Goal: Information Seeking & Learning: Learn about a topic

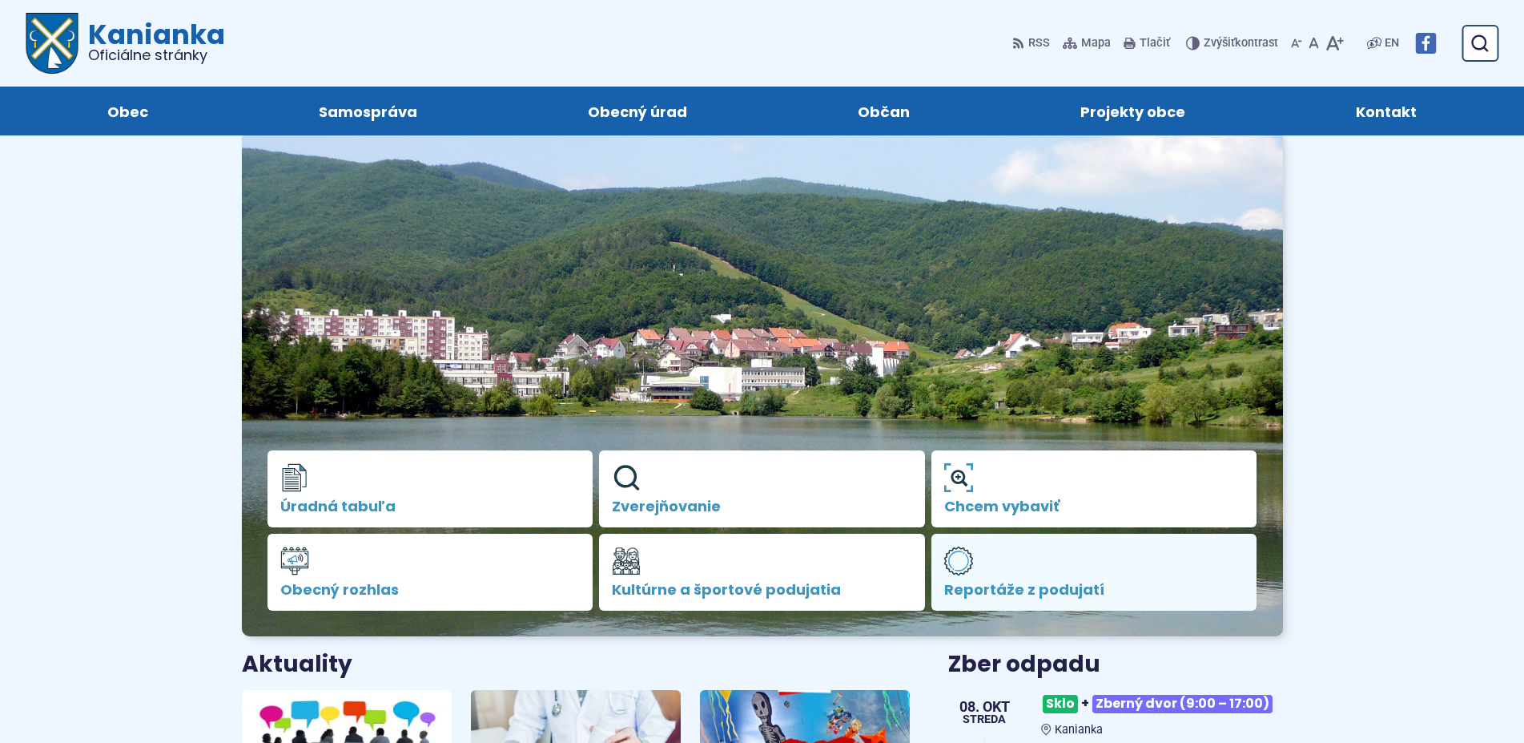
click at [1021, 574] on link "Reportáže z podujatí" at bounding box center [1095, 571] width 326 height 77
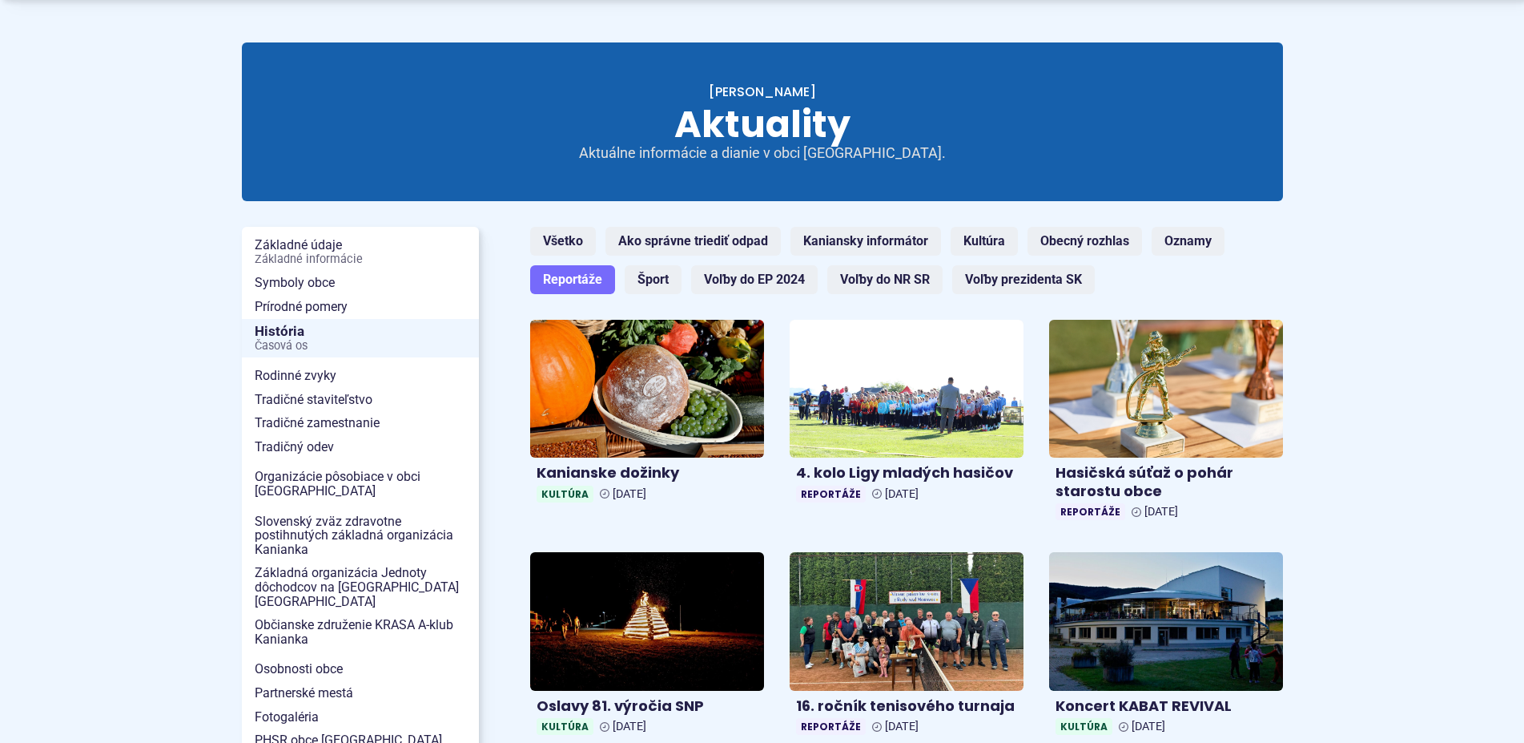
scroll to position [245, 0]
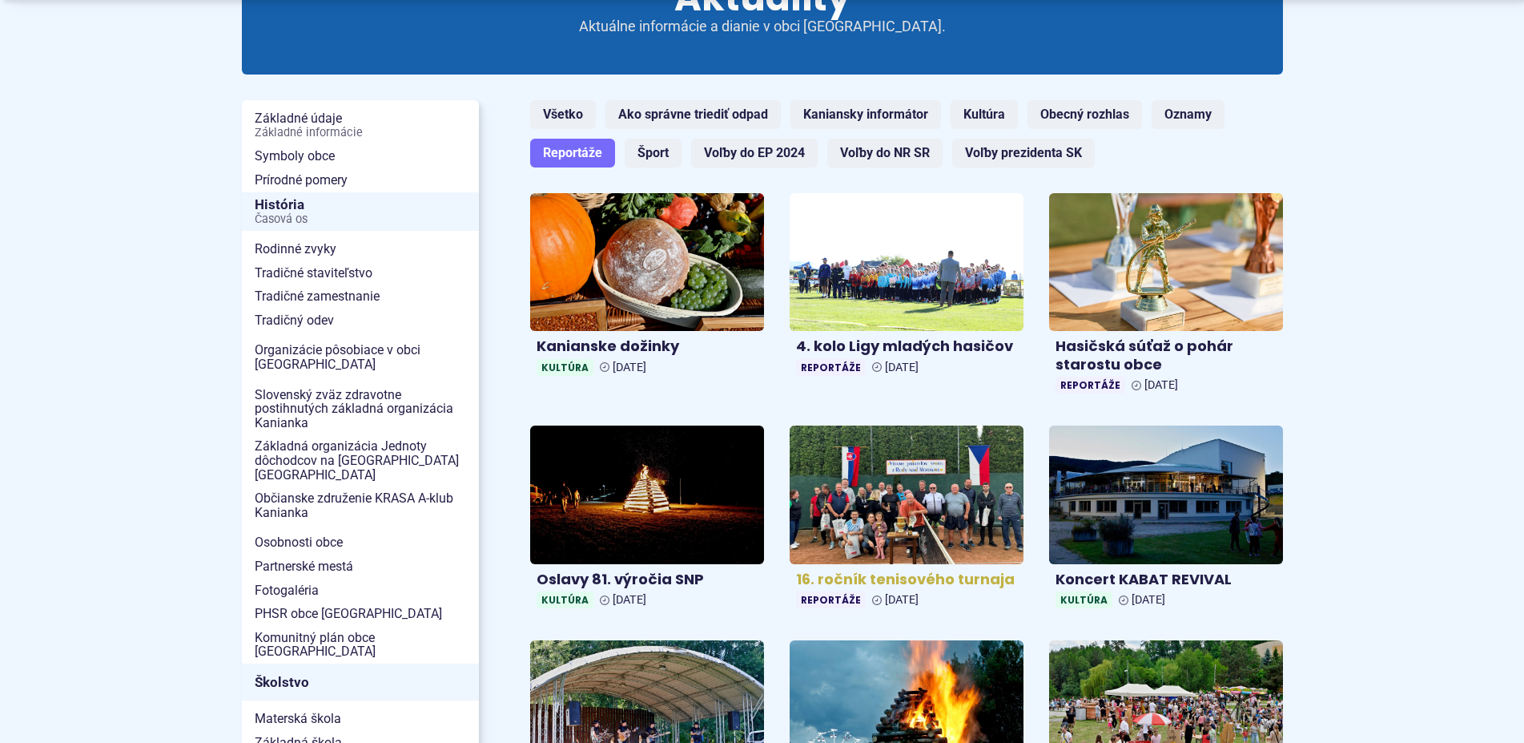
click at [866, 576] on h4 "16. ročník tenisového turnaja" at bounding box center [906, 579] width 221 height 18
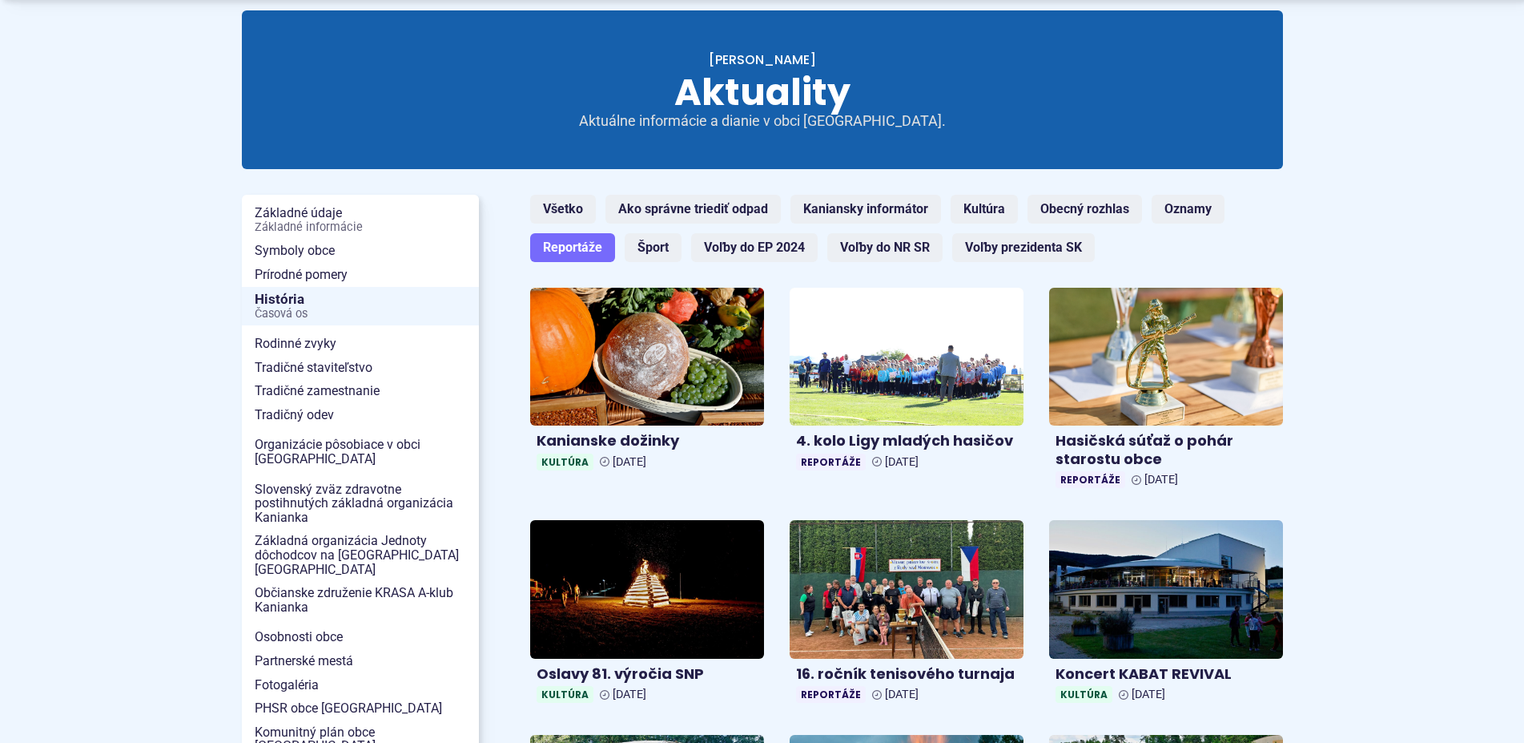
scroll to position [82, 0]
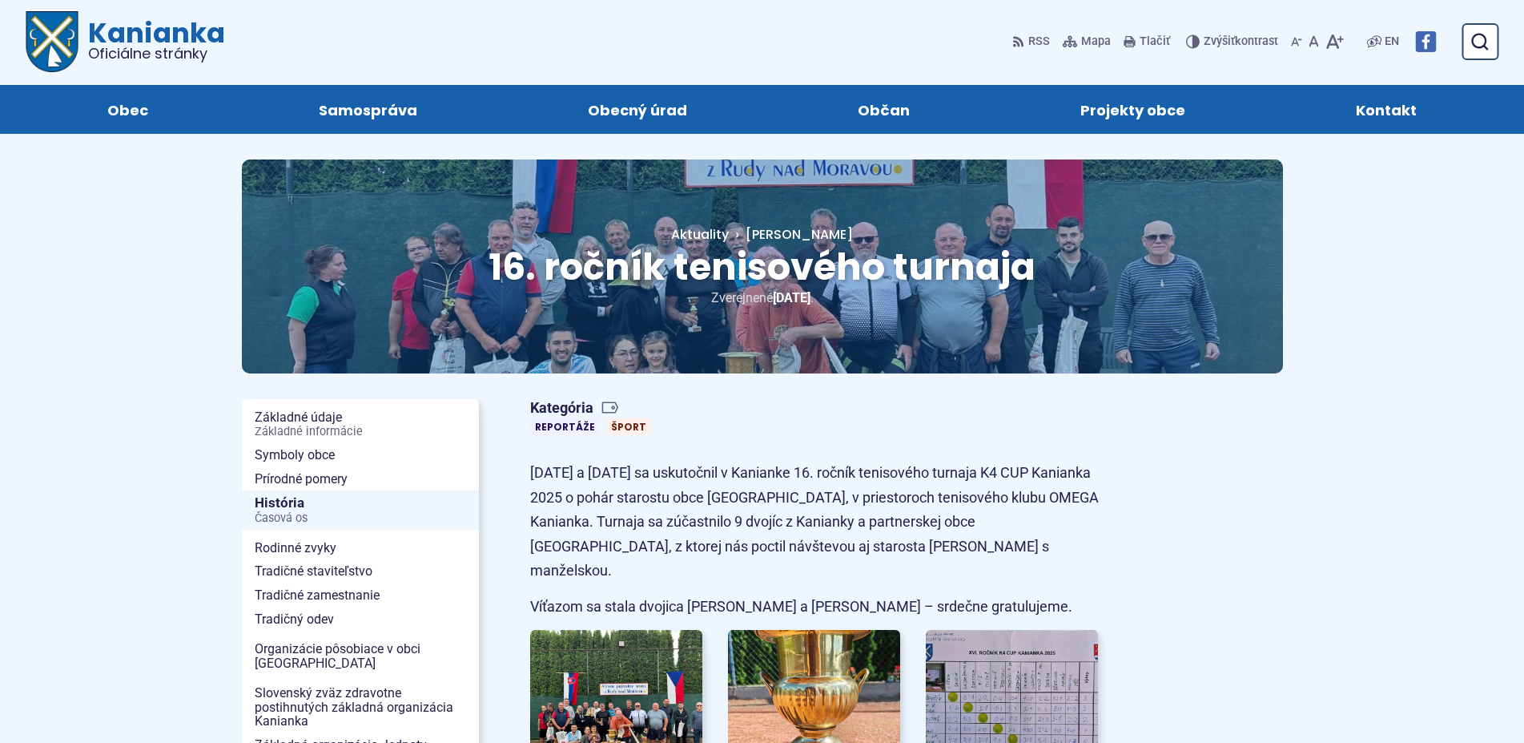
scroll to position [245, 0]
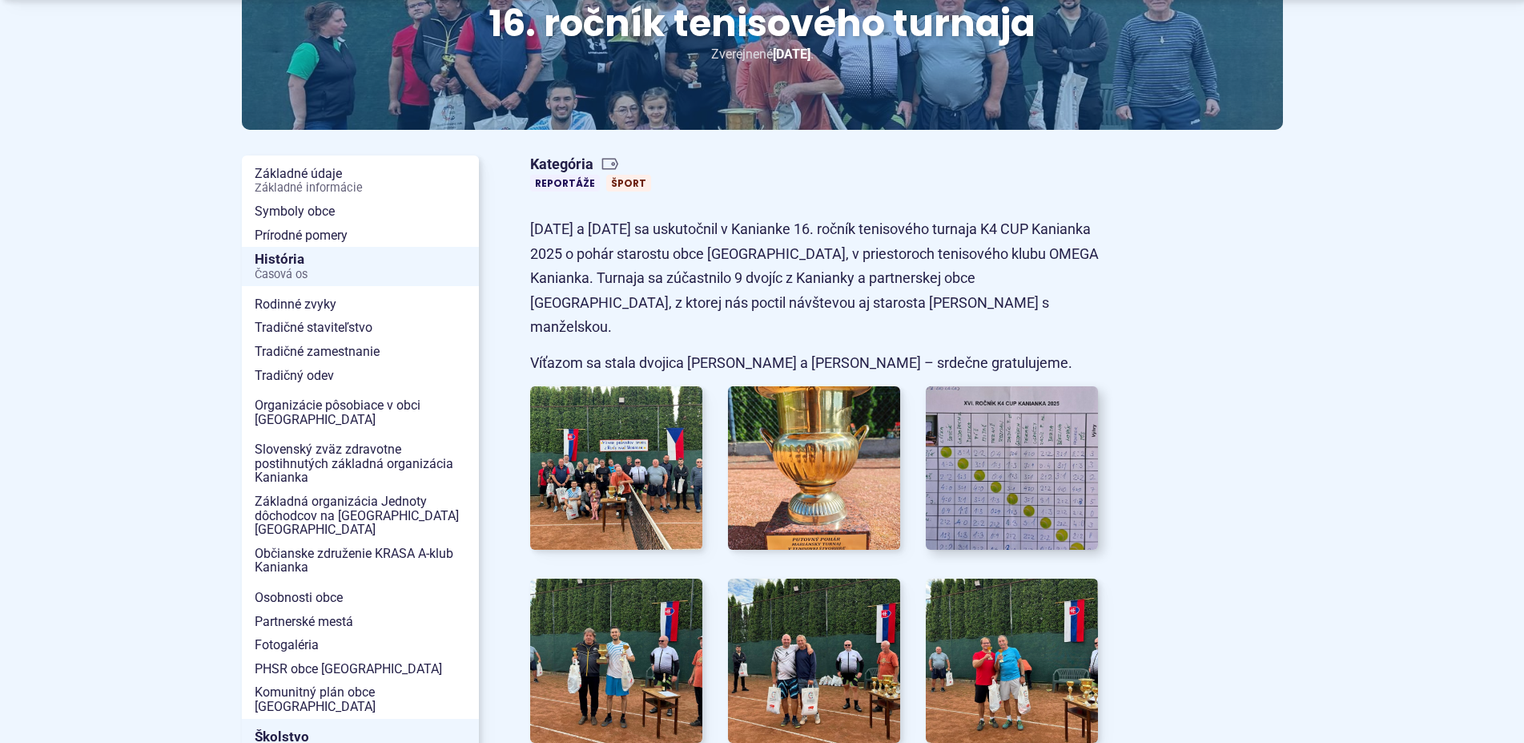
click at [1047, 457] on img at bounding box center [1012, 467] width 190 height 180
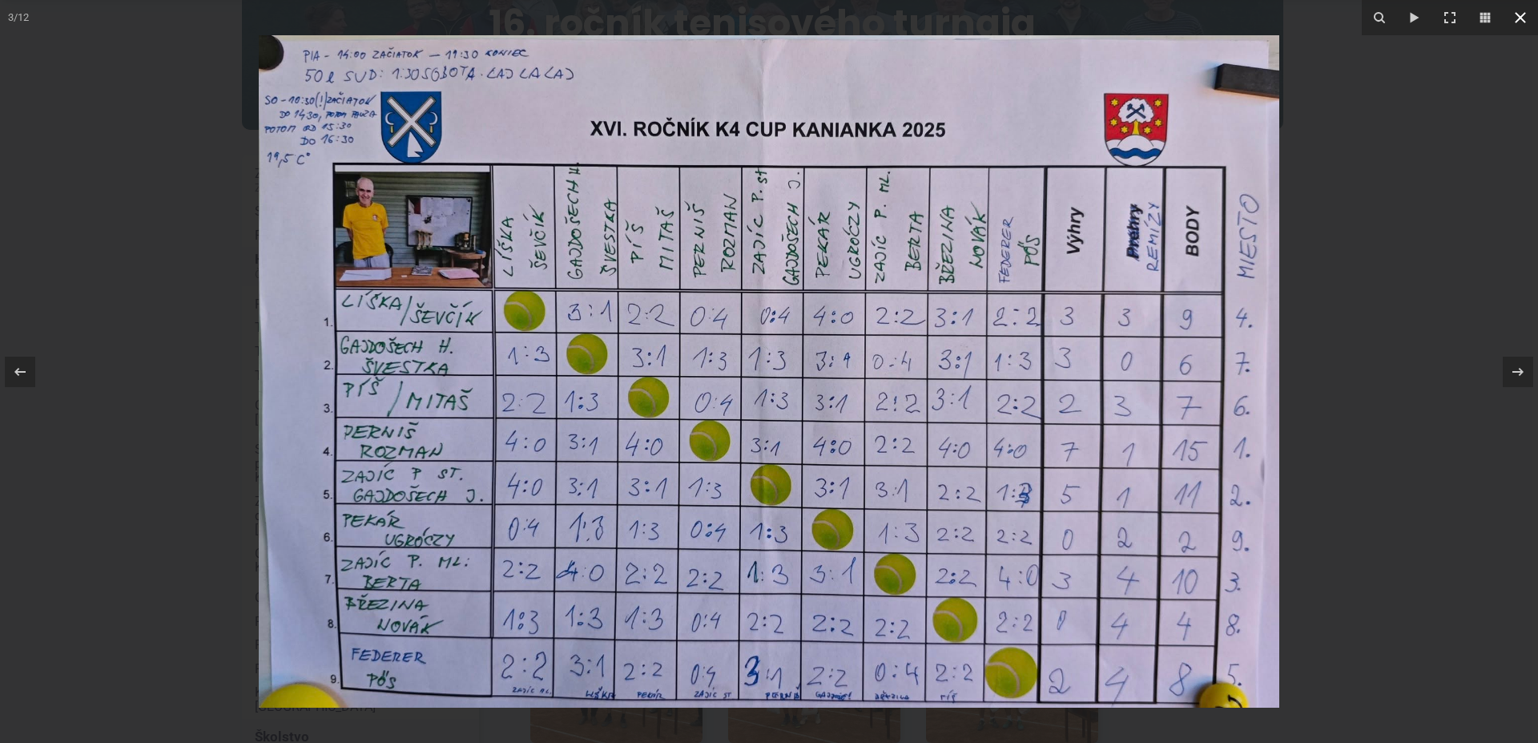
click at [1521, 16] on icon at bounding box center [1520, 17] width 11 height 11
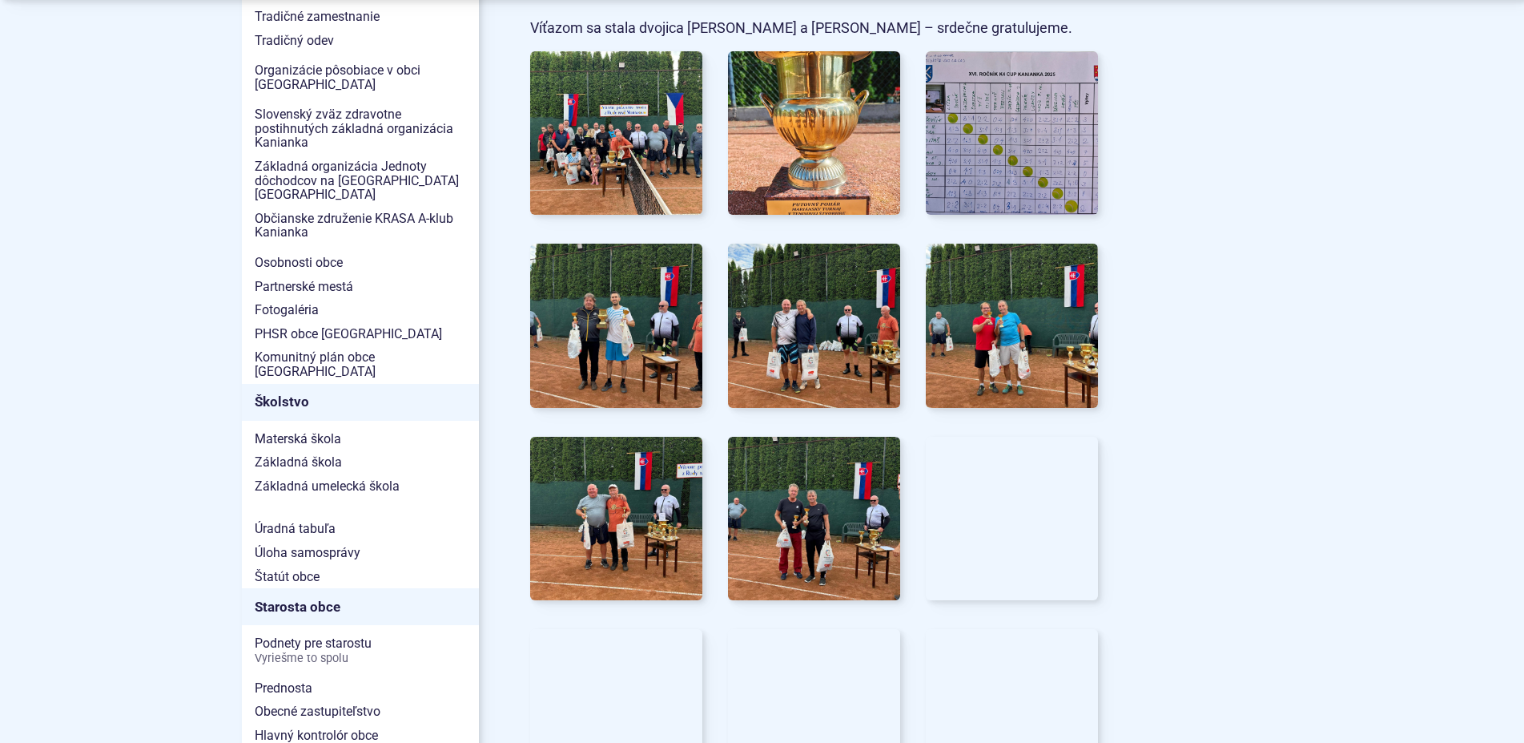
scroll to position [817, 0]
